Goal: Information Seeking & Learning: Learn about a topic

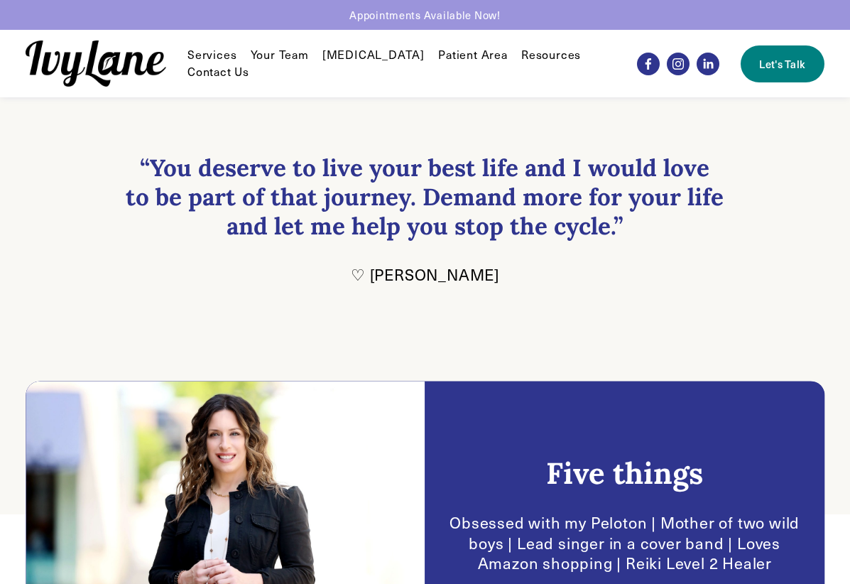
click at [223, 53] on span "Services" at bounding box center [211, 55] width 49 height 15
click at [0, 0] on span "Individual Therapy" at bounding box center [0, 0] width 0 height 0
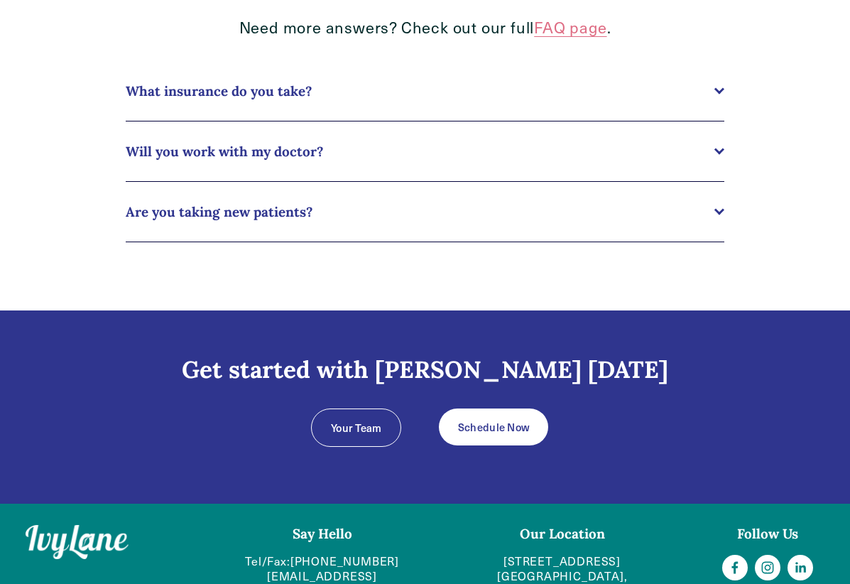
scroll to position [1491, 0]
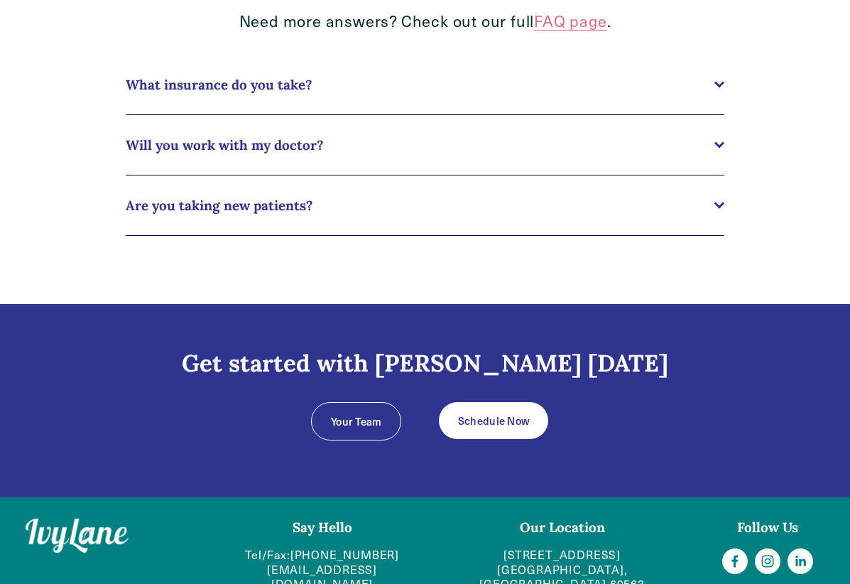
click at [719, 210] on div at bounding box center [719, 205] width 10 height 10
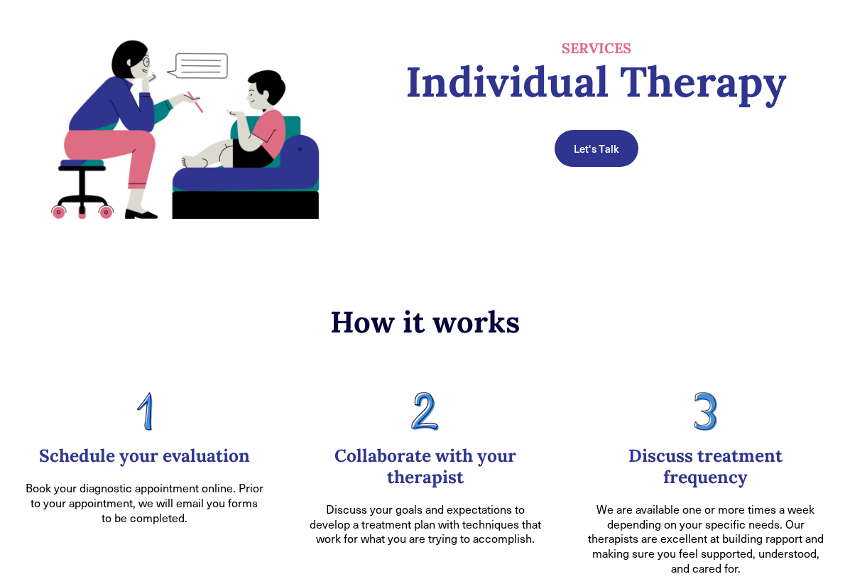
scroll to position [0, 0]
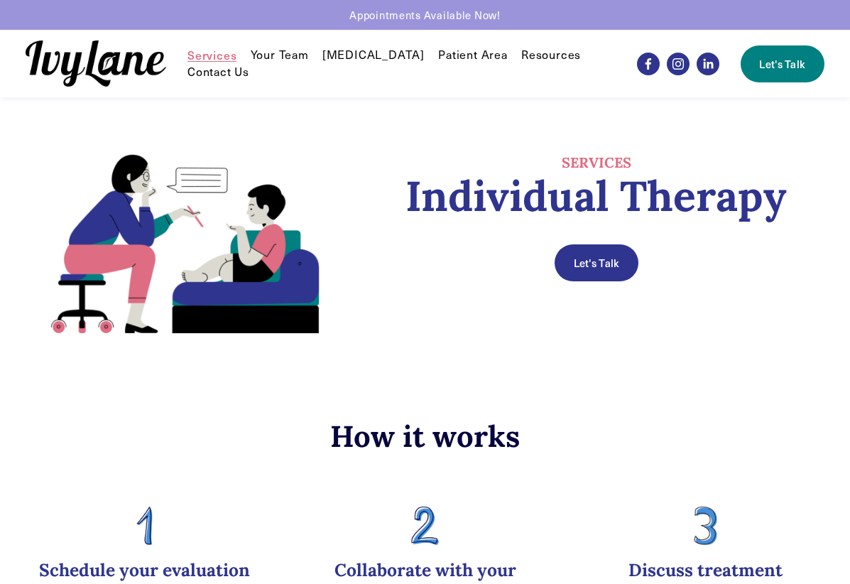
click at [293, 49] on link "Your Team" at bounding box center [280, 55] width 58 height 17
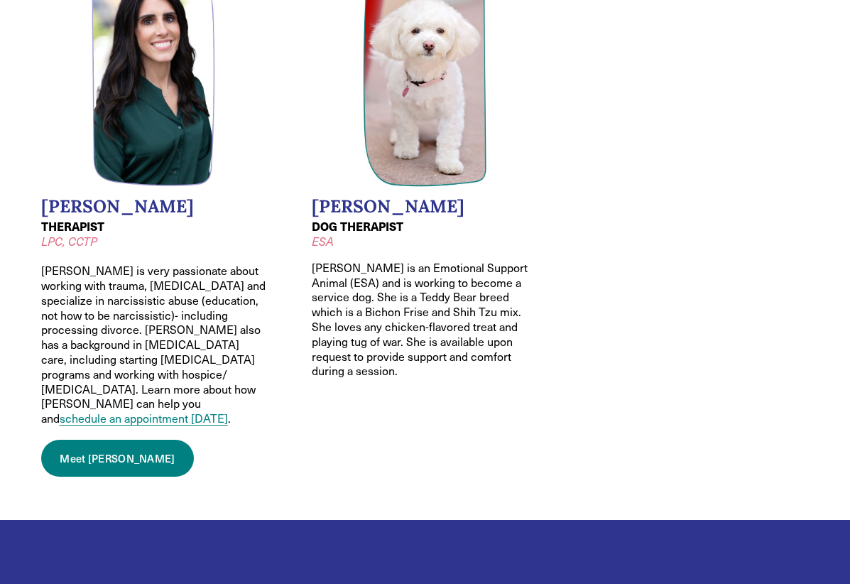
scroll to position [1775, 0]
